Goal: Transaction & Acquisition: Purchase product/service

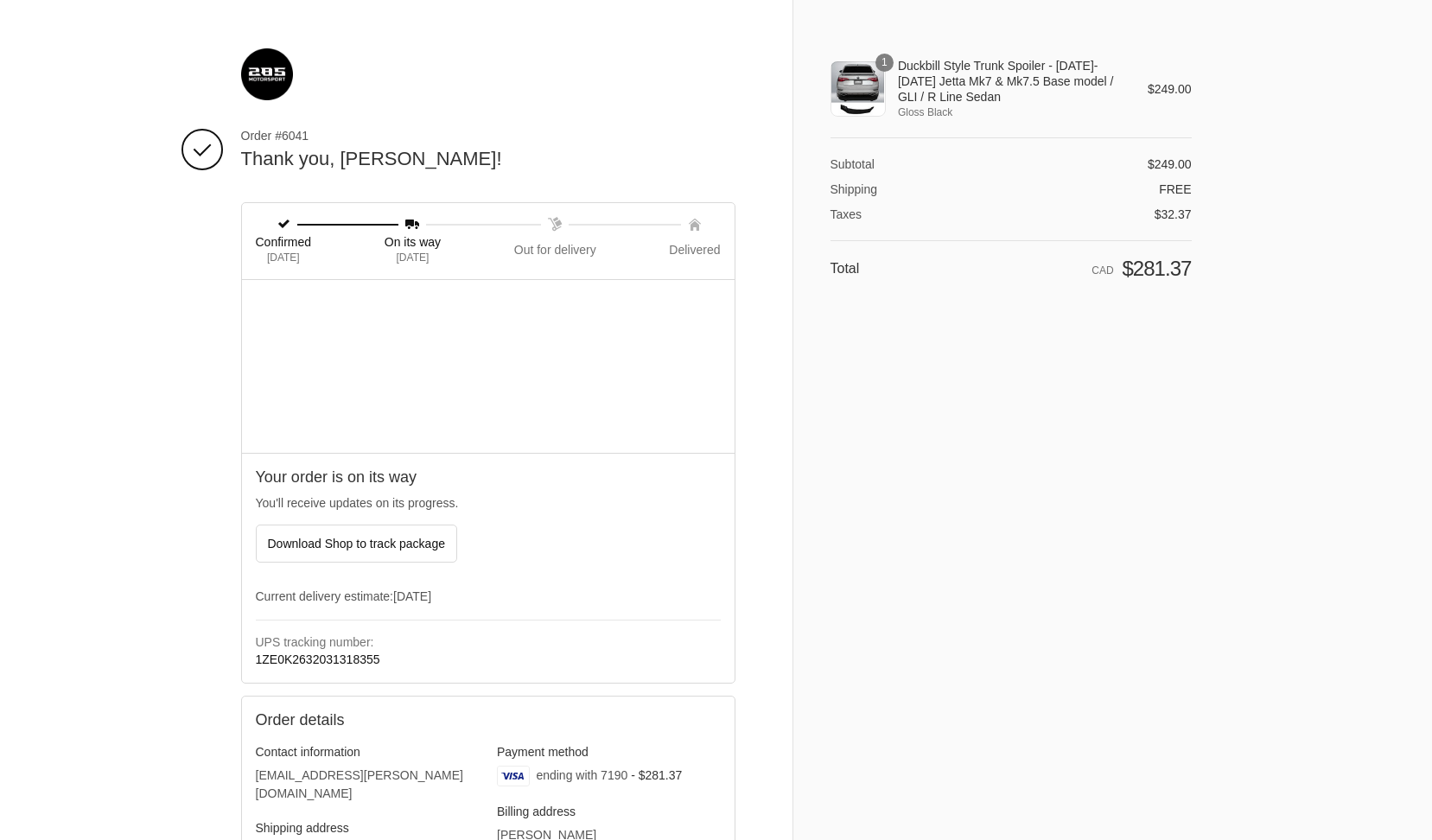
click at [907, 103] on span "Duckbill Style Trunk Spoiler - 2019-2025 Jetta Mk7 & Mk7.5 Base model / GLI / R…" at bounding box center [1010, 81] width 225 height 48
click at [888, 99] on th "Duckbill Style Trunk Spoiler - 2019-2025 Jetta Mk7 & Mk7.5 Base model / GLI / R…" at bounding box center [1005, 89] width 238 height 63
click at [857, 87] on div "1" at bounding box center [857, 89] width 55 height 55
click at [916, 76] on span "Duckbill Style Trunk Spoiler - 2019-2025 Jetta Mk7 & Mk7.5 Base model / GLI / R…" at bounding box center [1010, 81] width 225 height 48
click at [931, 55] on div "Shopping cart Product image Description Quantity Price 1 Duckbill Style Trunk S…" at bounding box center [1010, 93] width 361 height 90
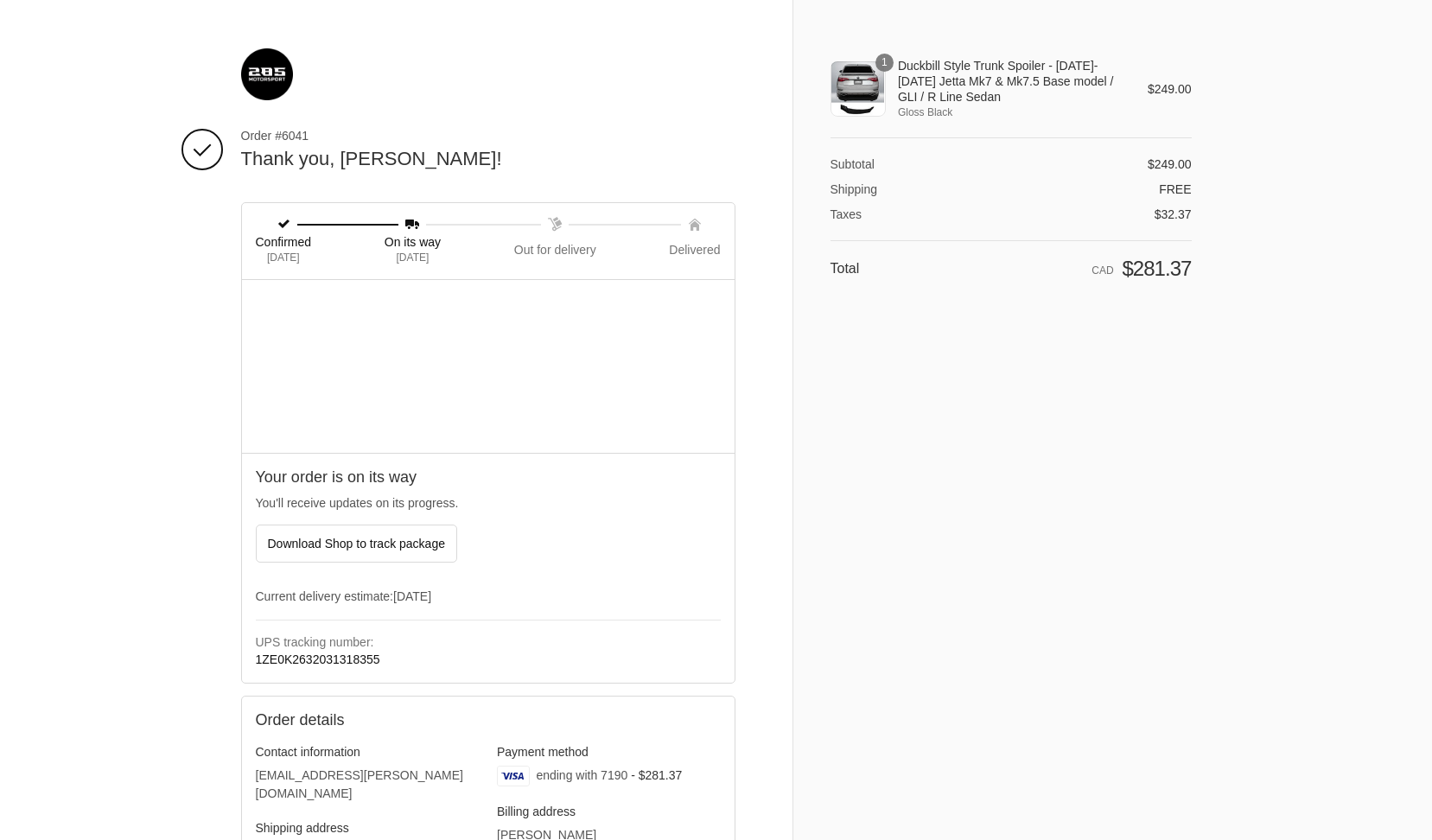
click at [250, 67] on img at bounding box center [266, 74] width 52 height 52
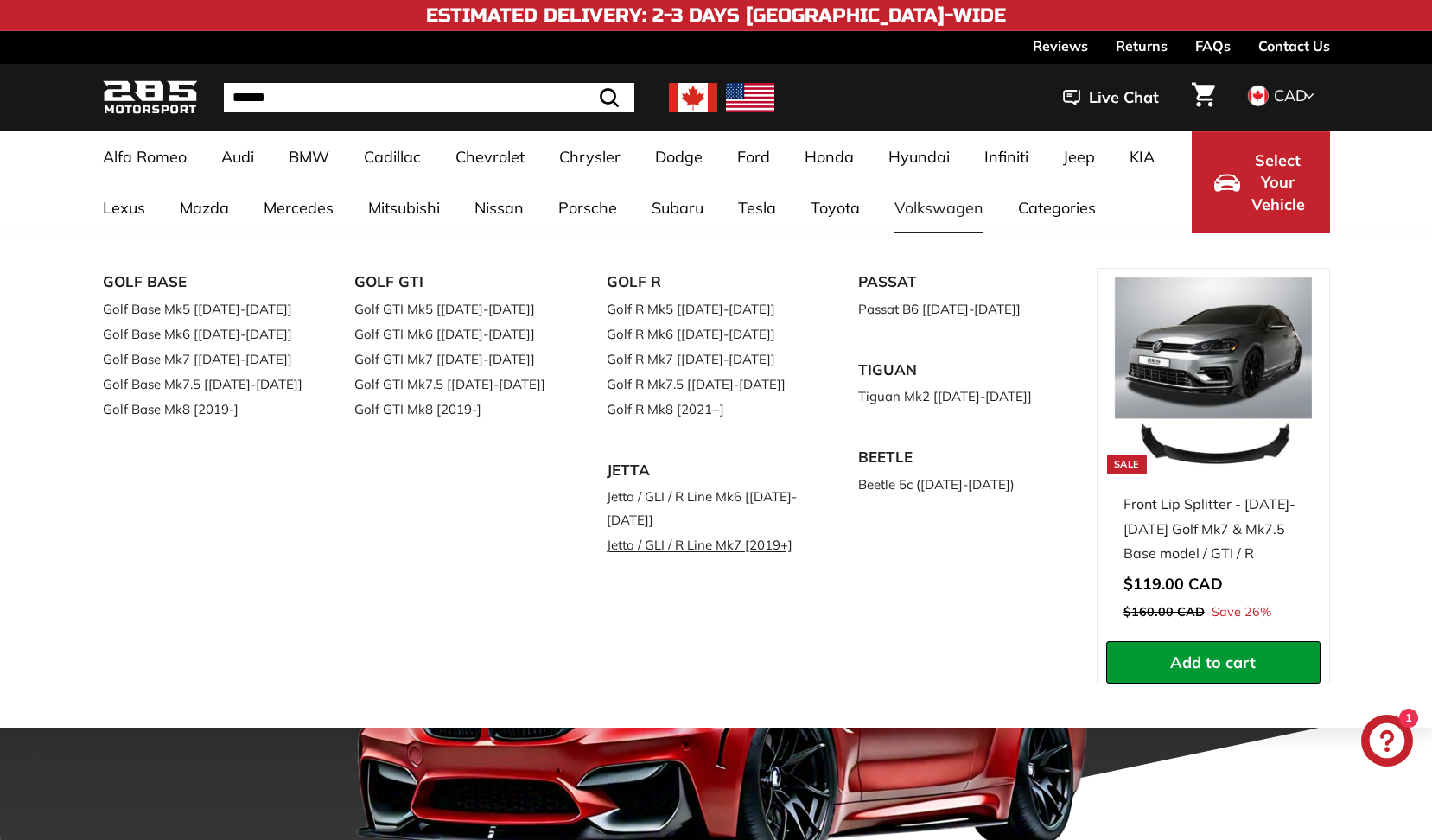
click at [649, 546] on link "Jetta / GLI / R Line Mk7 [2019+]" at bounding box center [708, 544] width 204 height 25
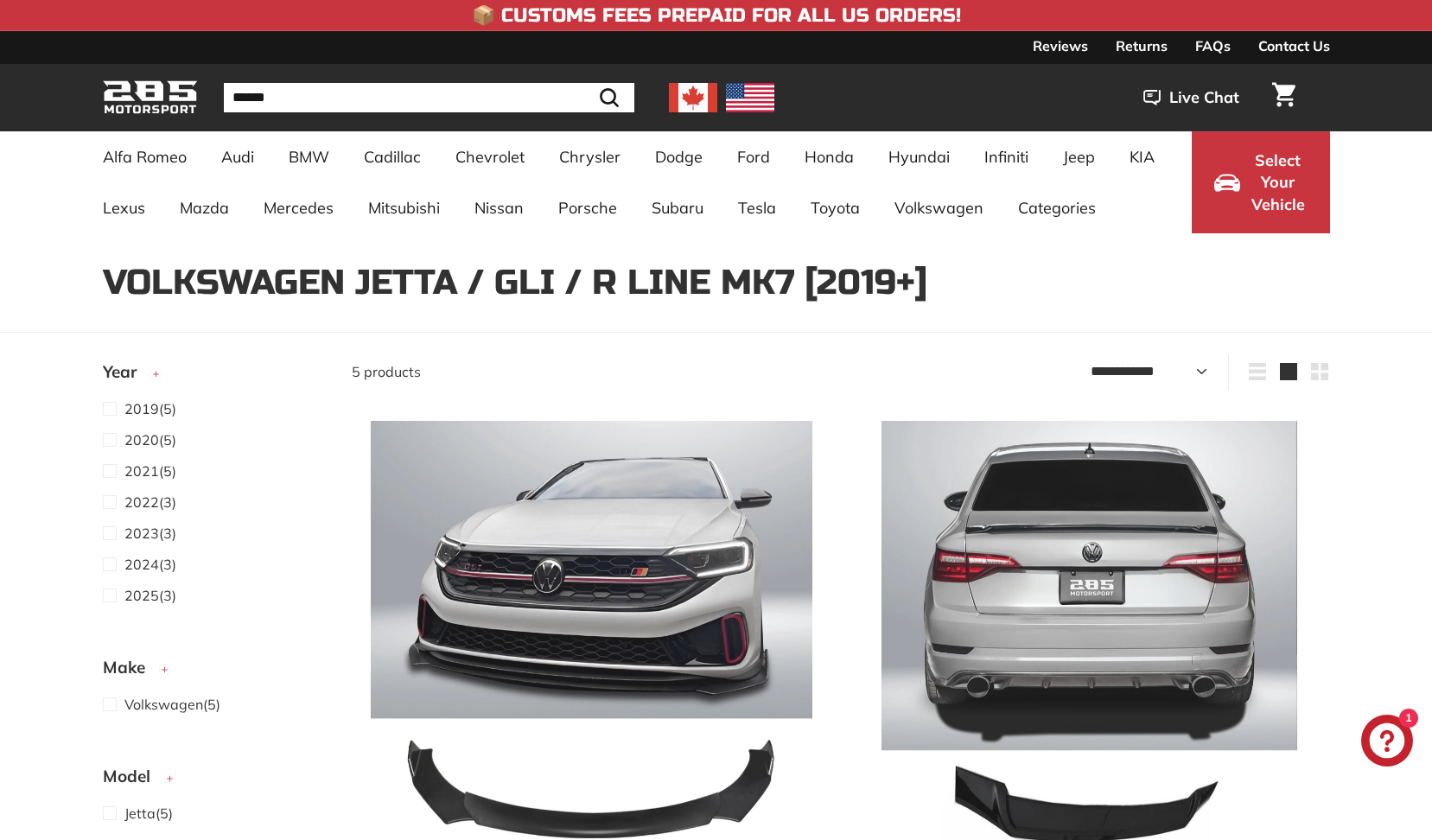
select select "**********"
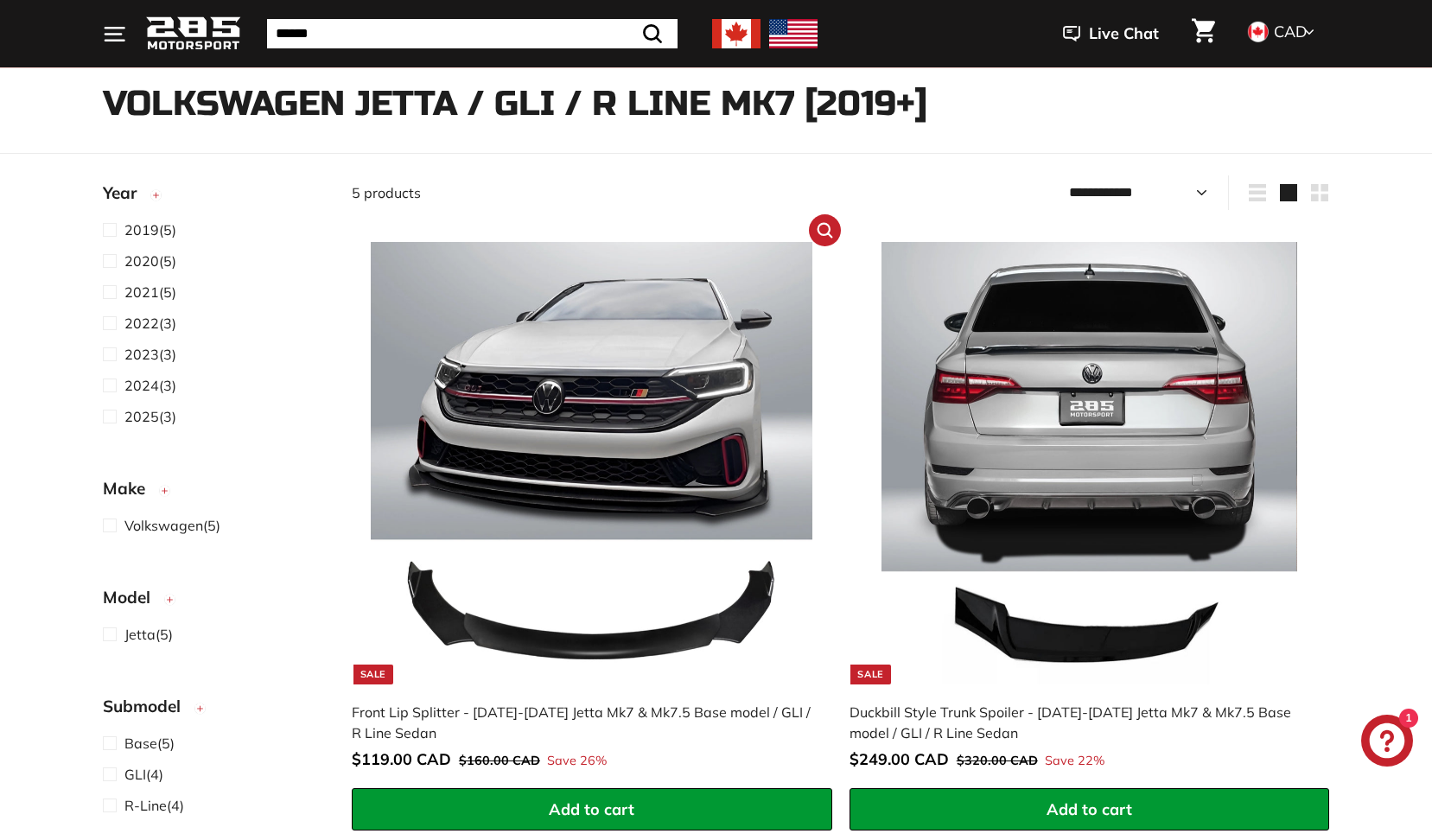
scroll to position [231, 0]
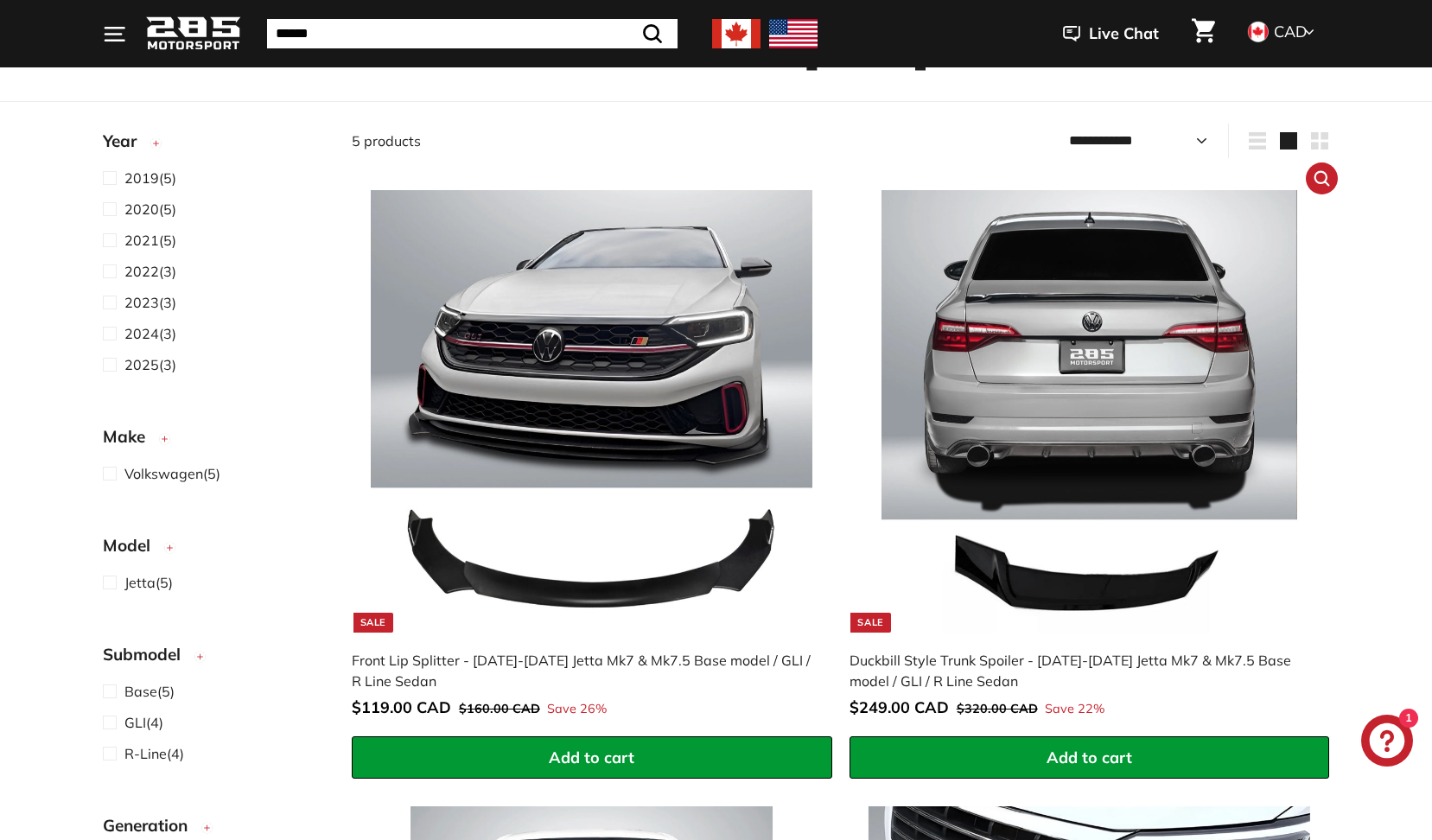
click at [943, 336] on img at bounding box center [1089, 411] width 442 height 442
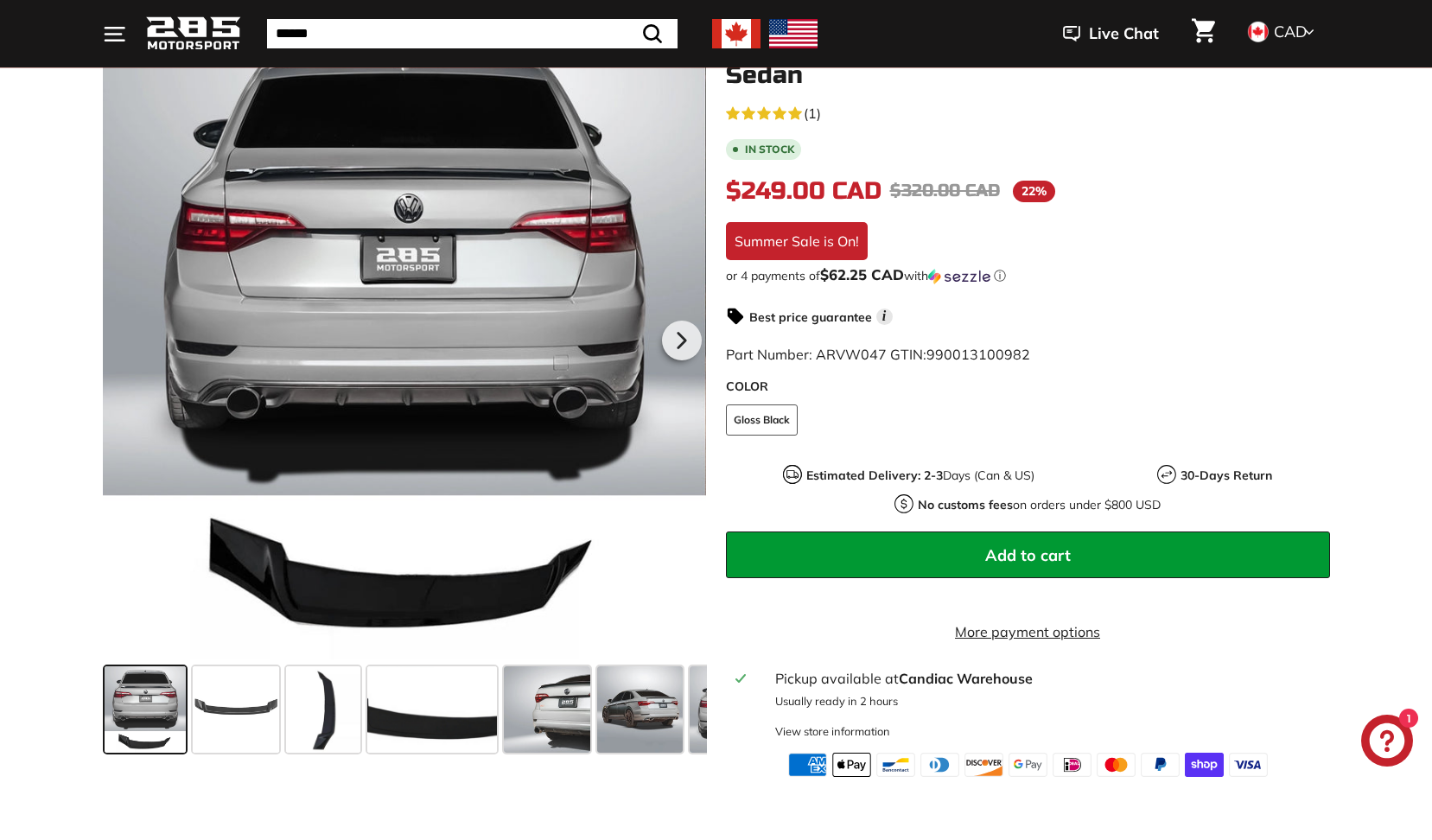
scroll to position [287, 0]
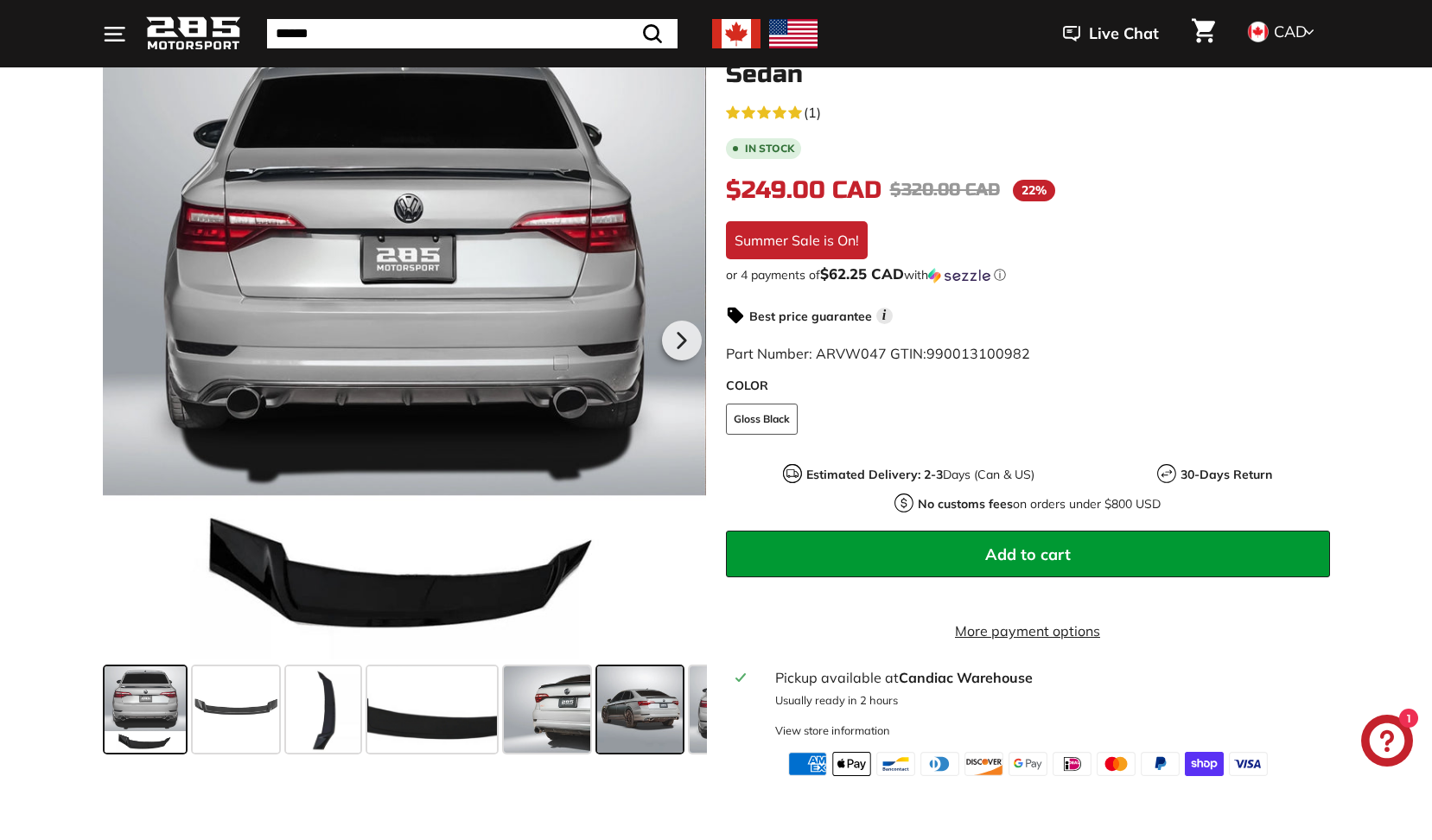
click at [643, 720] on span at bounding box center [640, 709] width 86 height 86
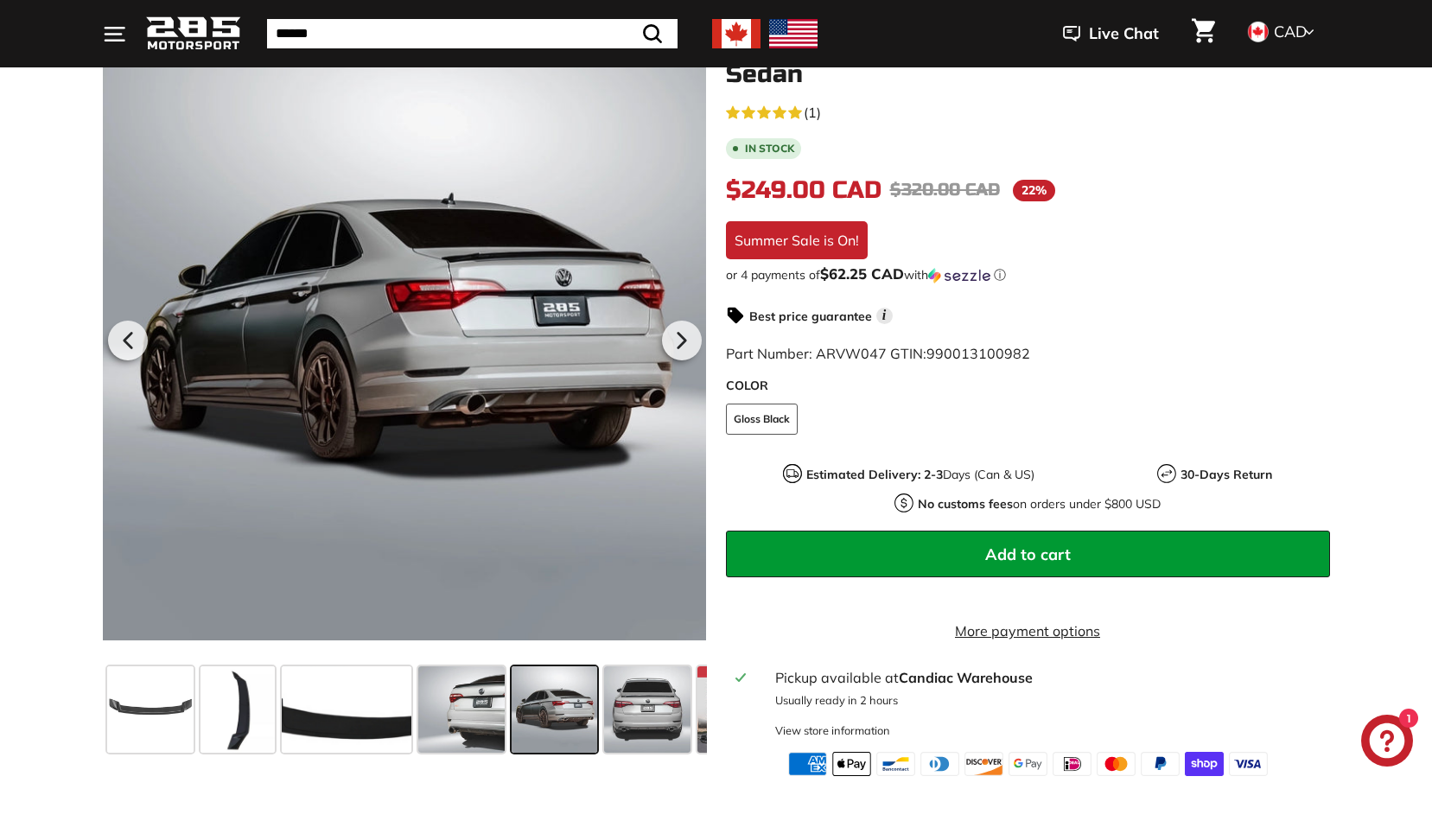
scroll to position [0, 167]
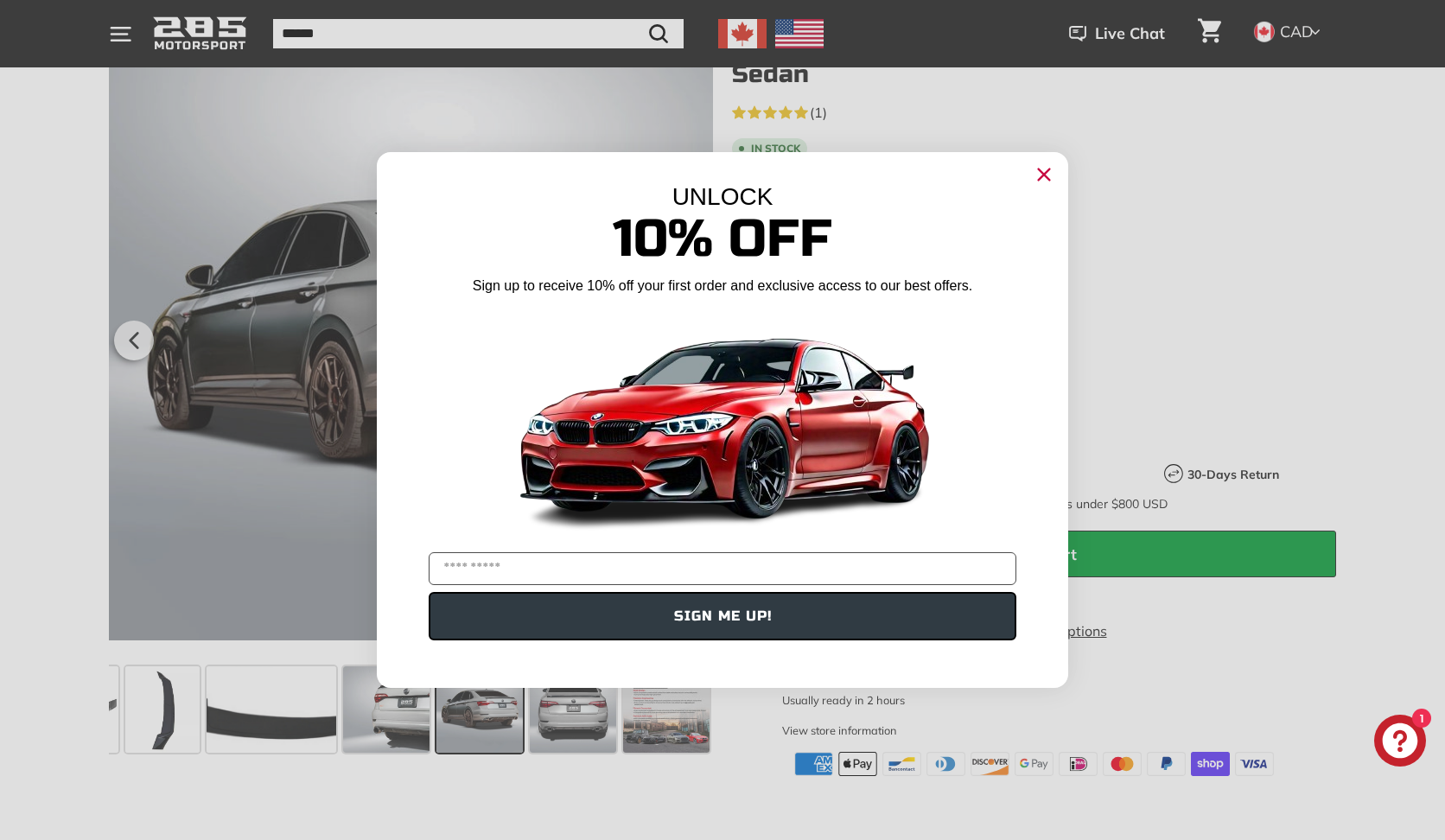
click at [1051, 167] on circle "Close dialog" at bounding box center [1043, 175] width 26 height 26
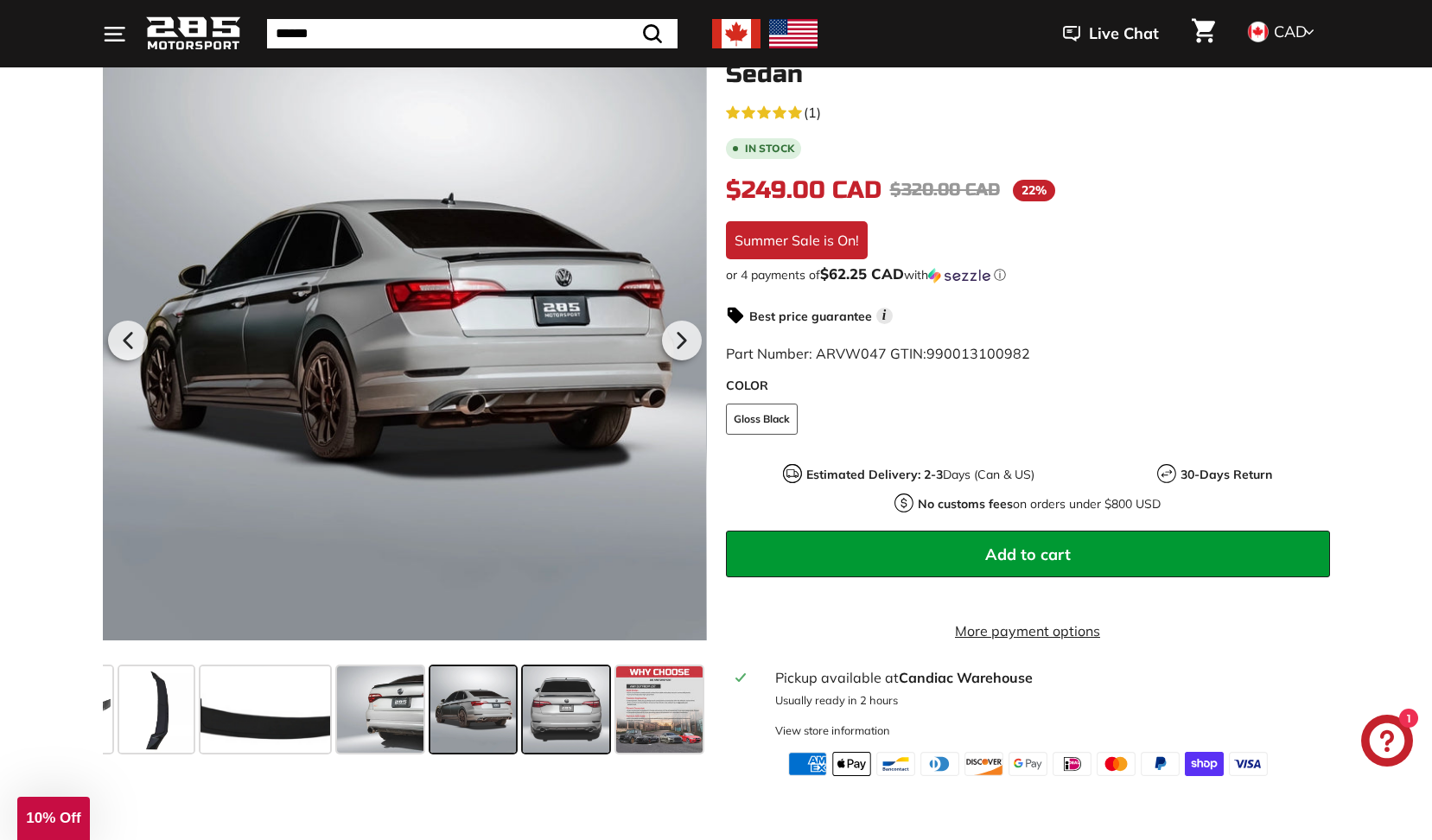
click at [522, 695] on span at bounding box center [565, 709] width 86 height 86
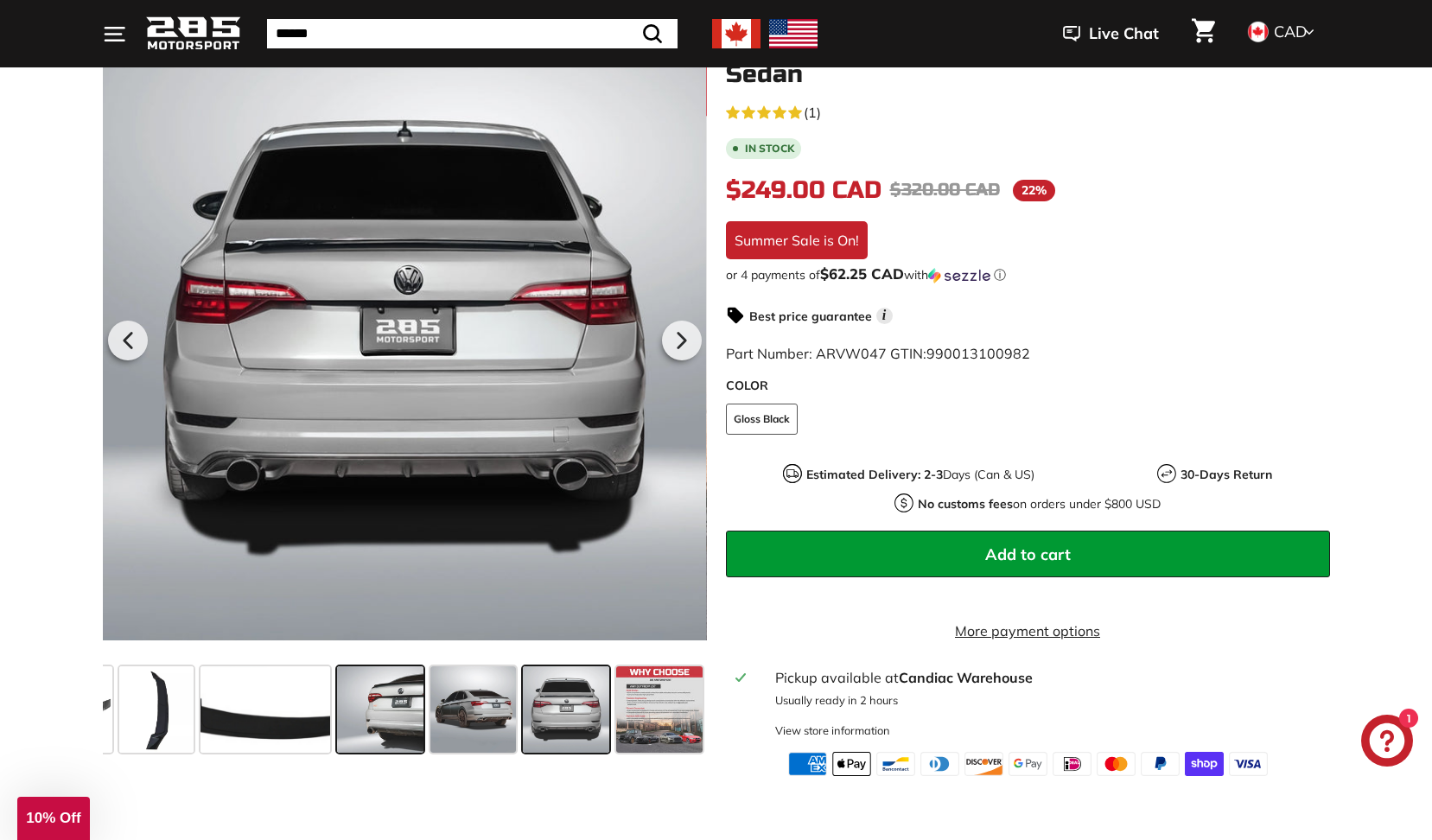
click at [382, 699] on span at bounding box center [380, 709] width 86 height 86
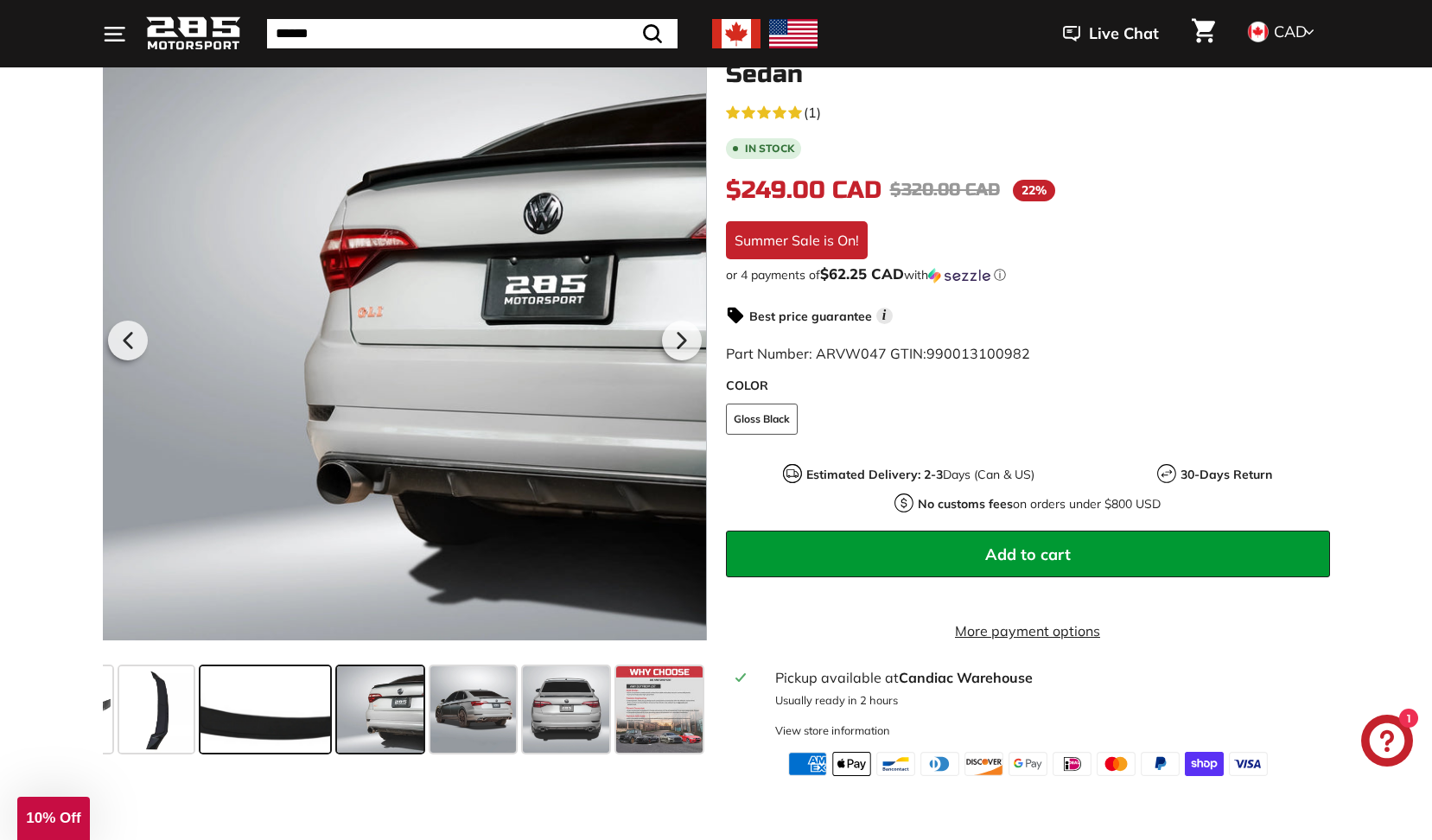
click at [318, 690] on span at bounding box center [265, 709] width 130 height 86
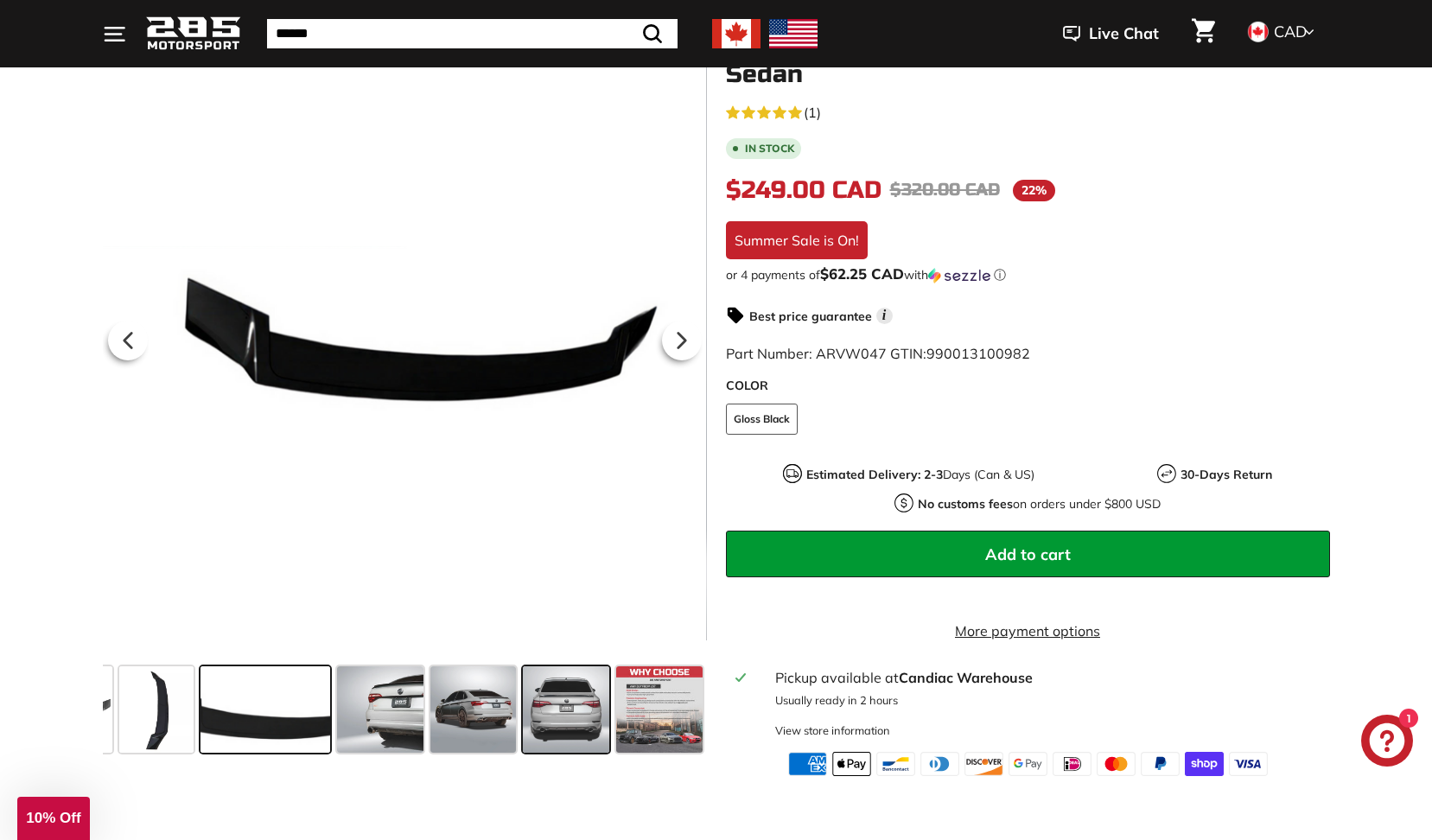
click at [580, 714] on span at bounding box center [565, 709] width 86 height 86
